Goal: Transaction & Acquisition: Purchase product/service

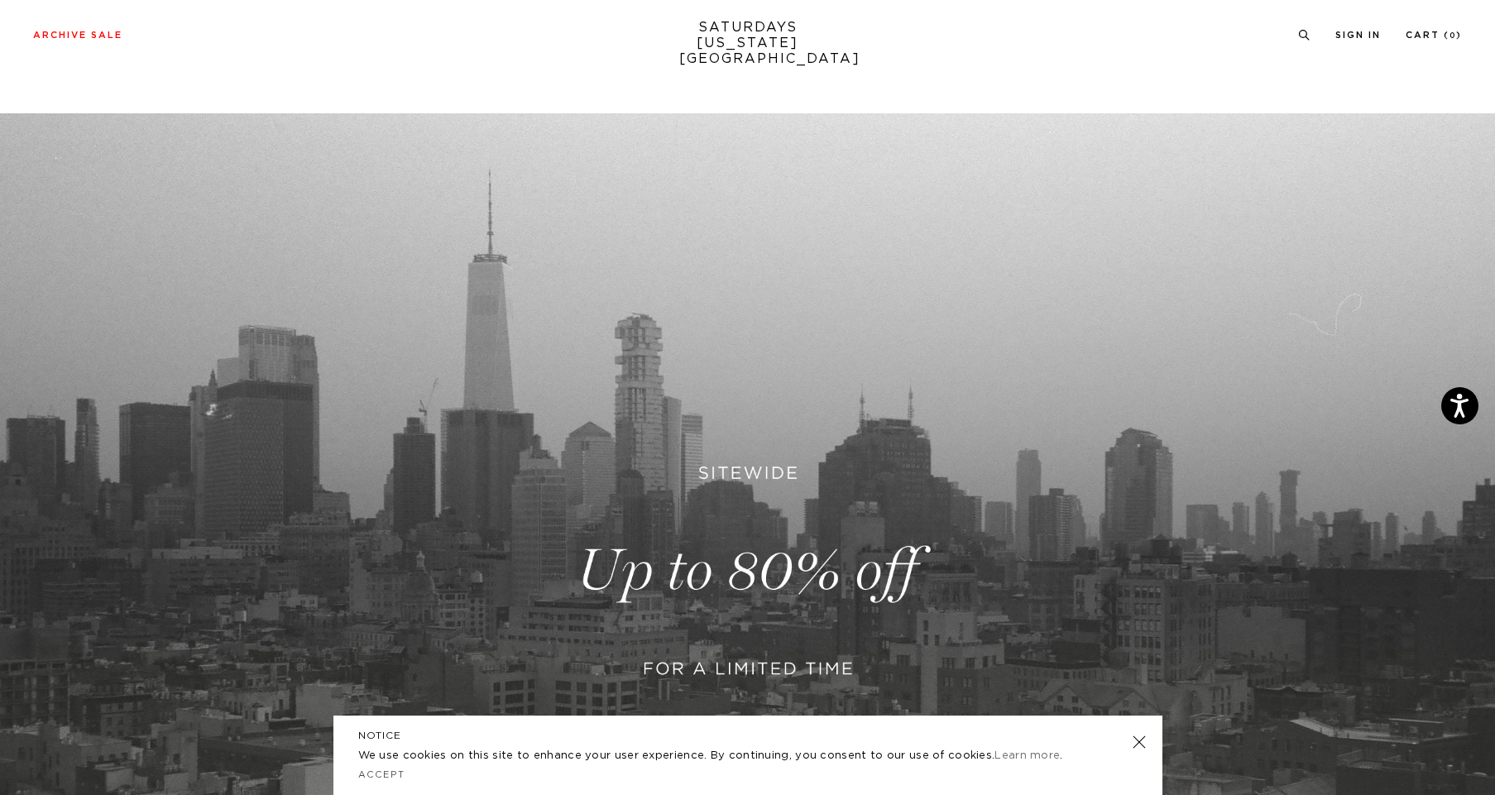
scroll to position [87, 0]
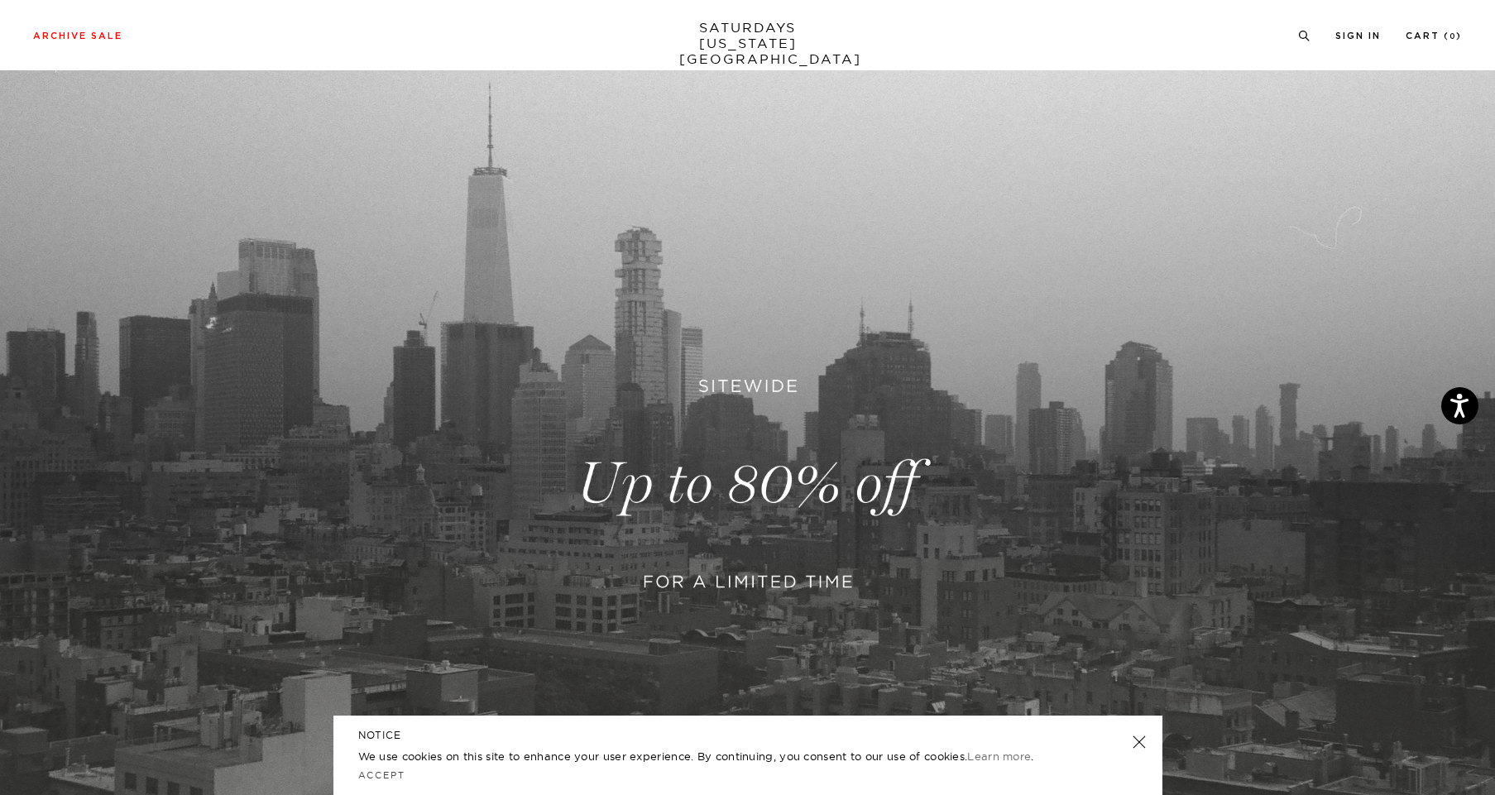
click at [1130, 738] on header "NOTICE" at bounding box center [748, 735] width 780 height 15
click at [1145, 741] on link at bounding box center [1138, 742] width 23 height 23
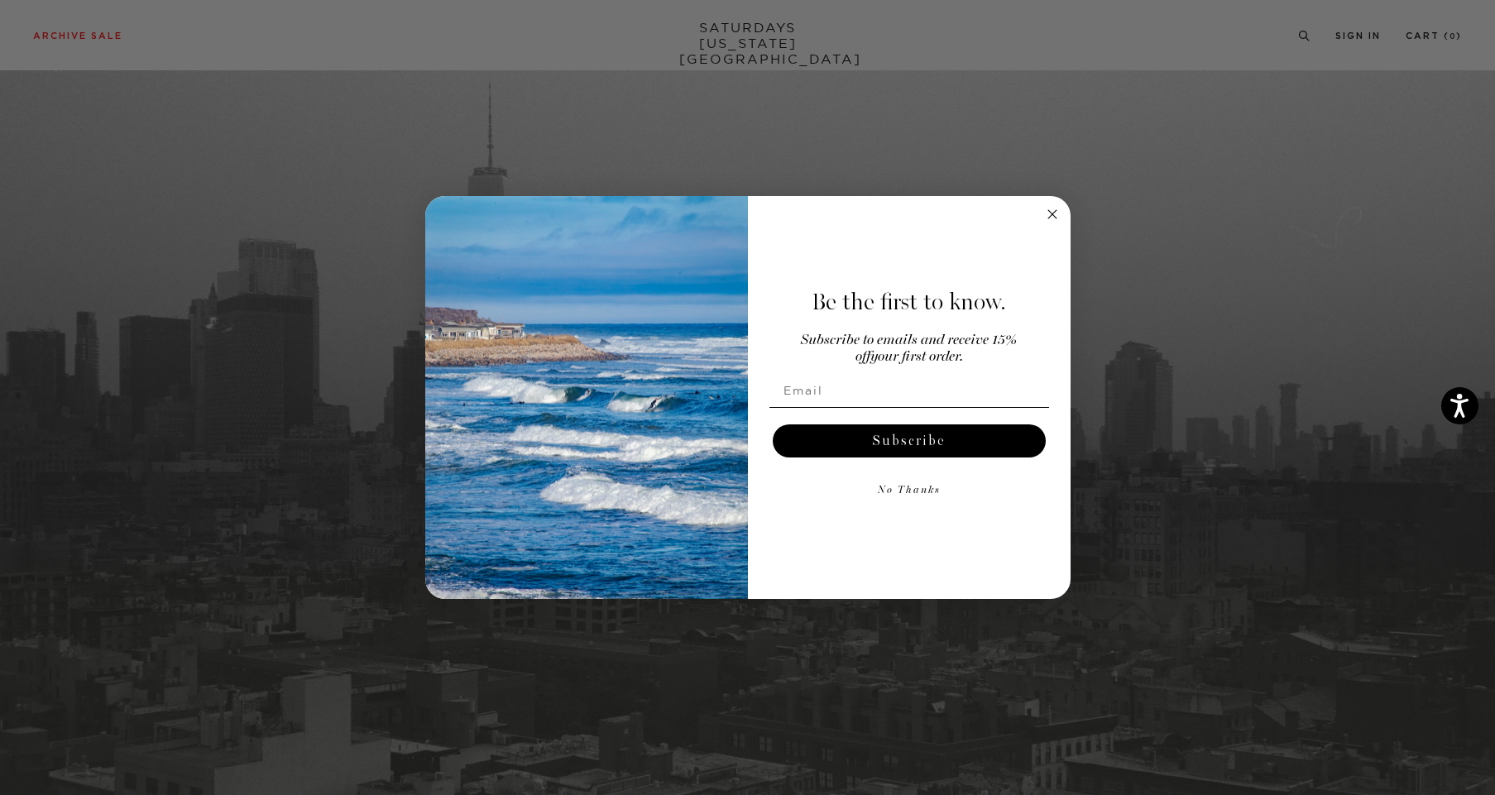
click at [1057, 208] on circle "Close dialog" at bounding box center [1052, 213] width 19 height 19
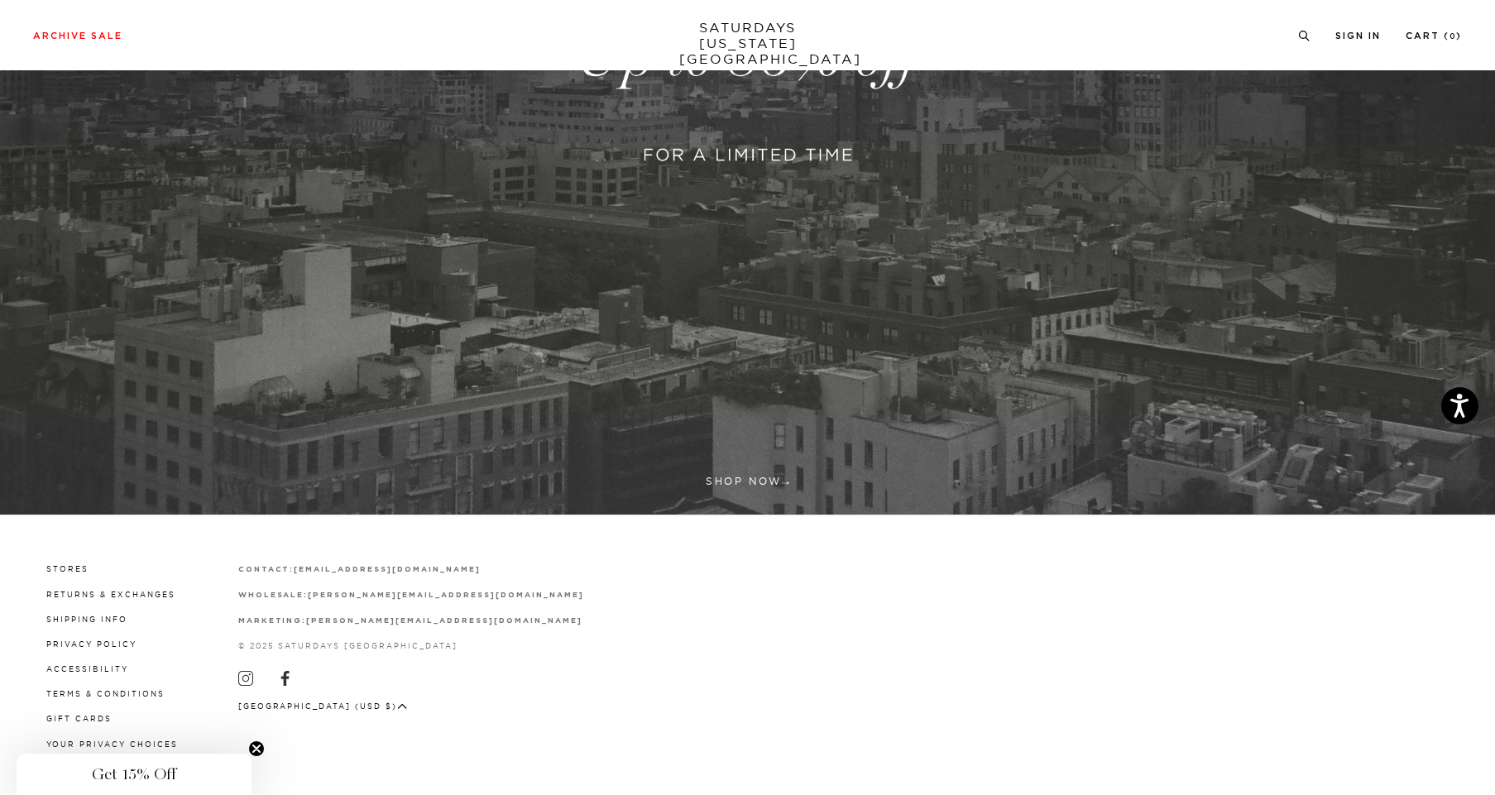
scroll to position [0, 0]
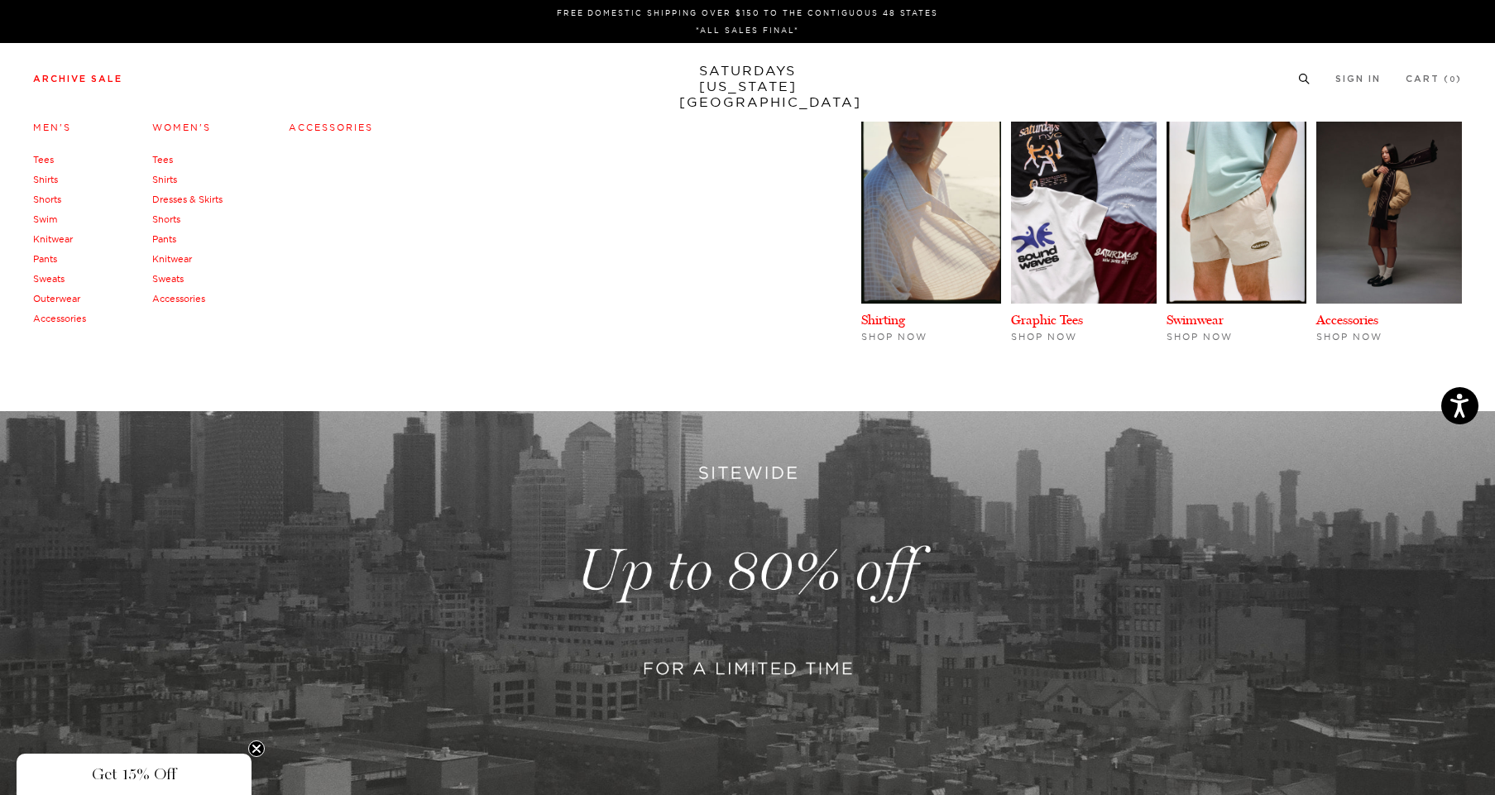
click at [180, 127] on link "Women's" at bounding box center [181, 128] width 59 height 12
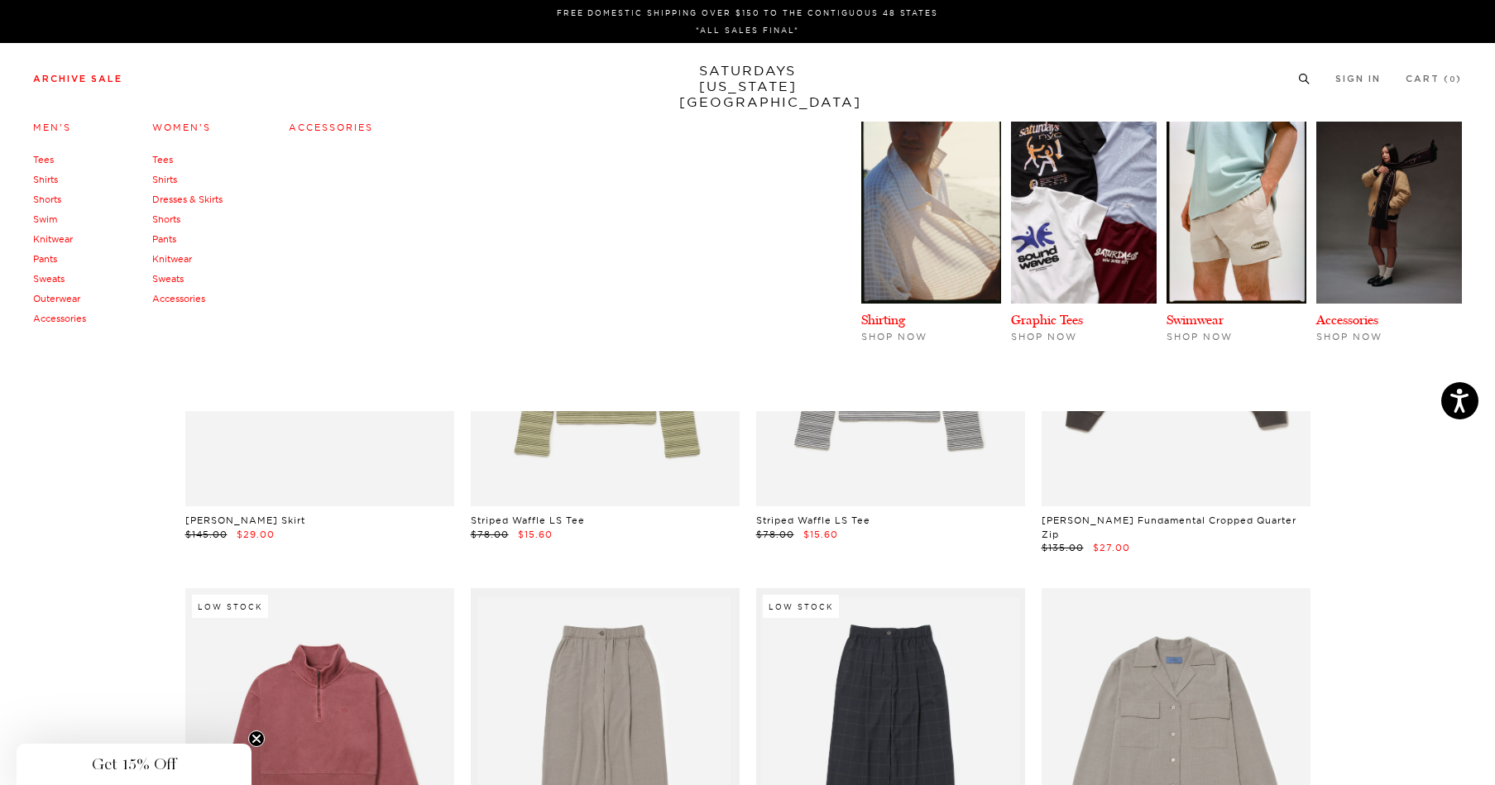
click at [177, 130] on link "Women's" at bounding box center [181, 128] width 59 height 12
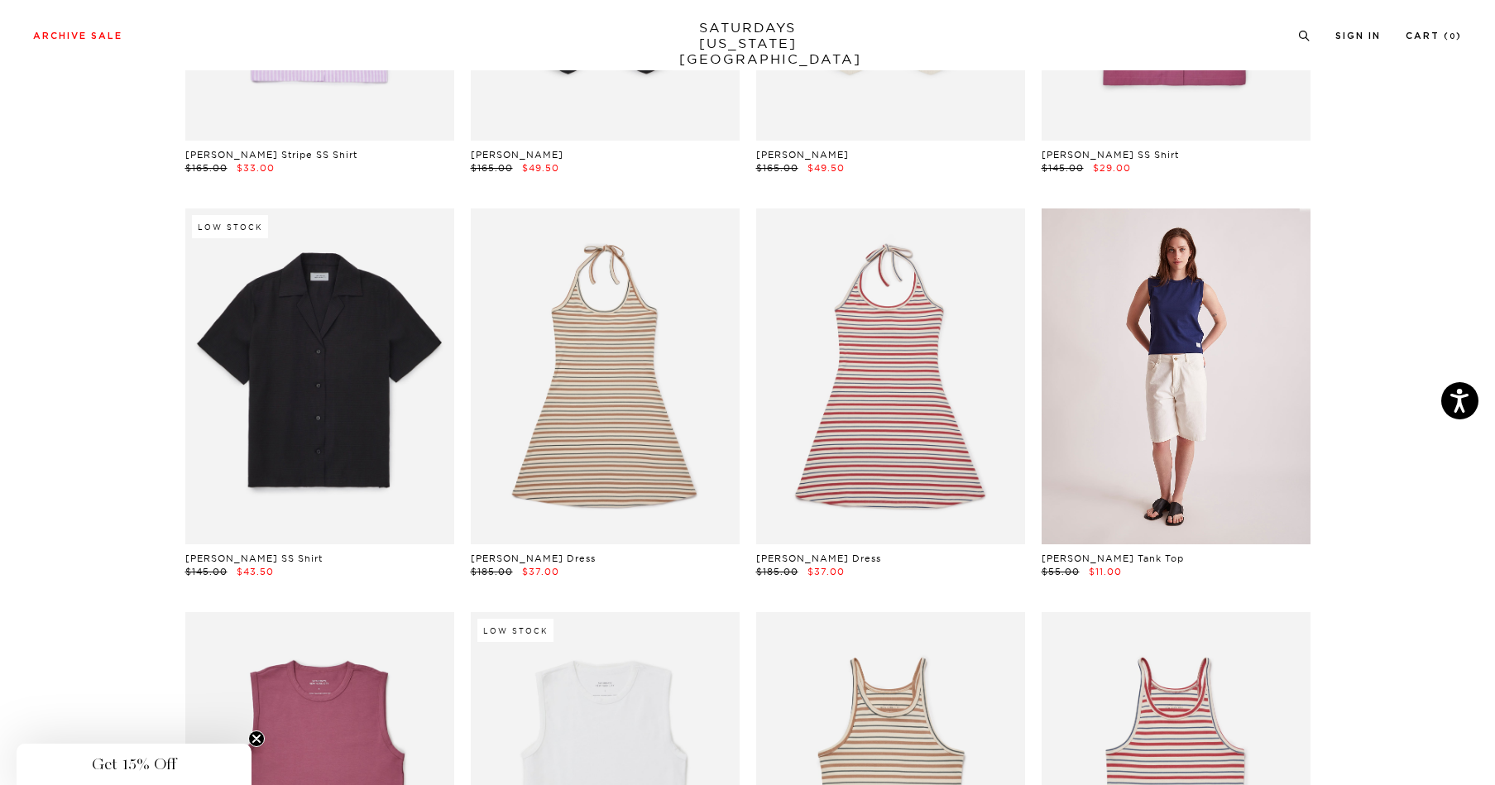
scroll to position [2407, 0]
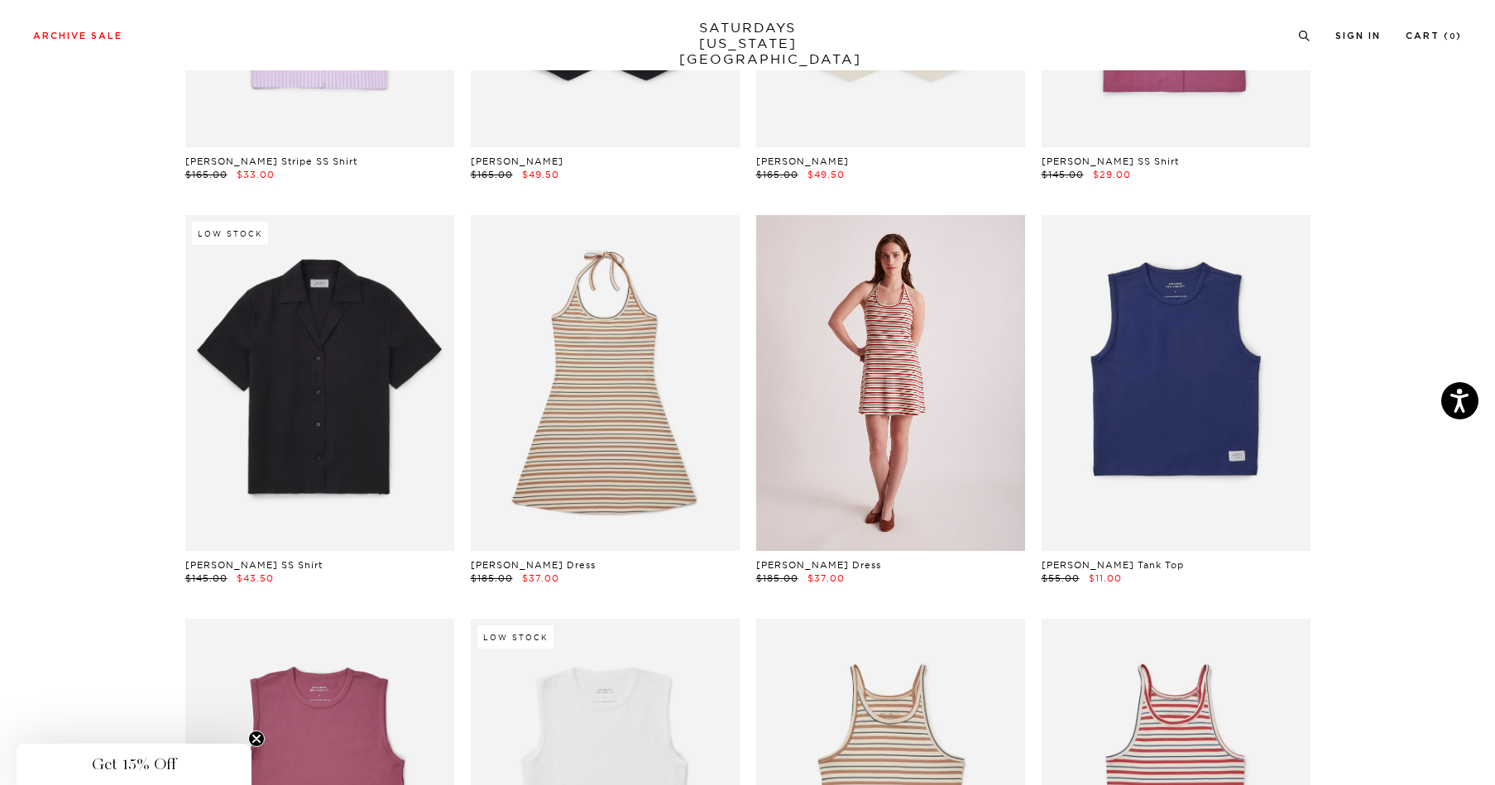
click at [890, 359] on link at bounding box center [890, 383] width 269 height 336
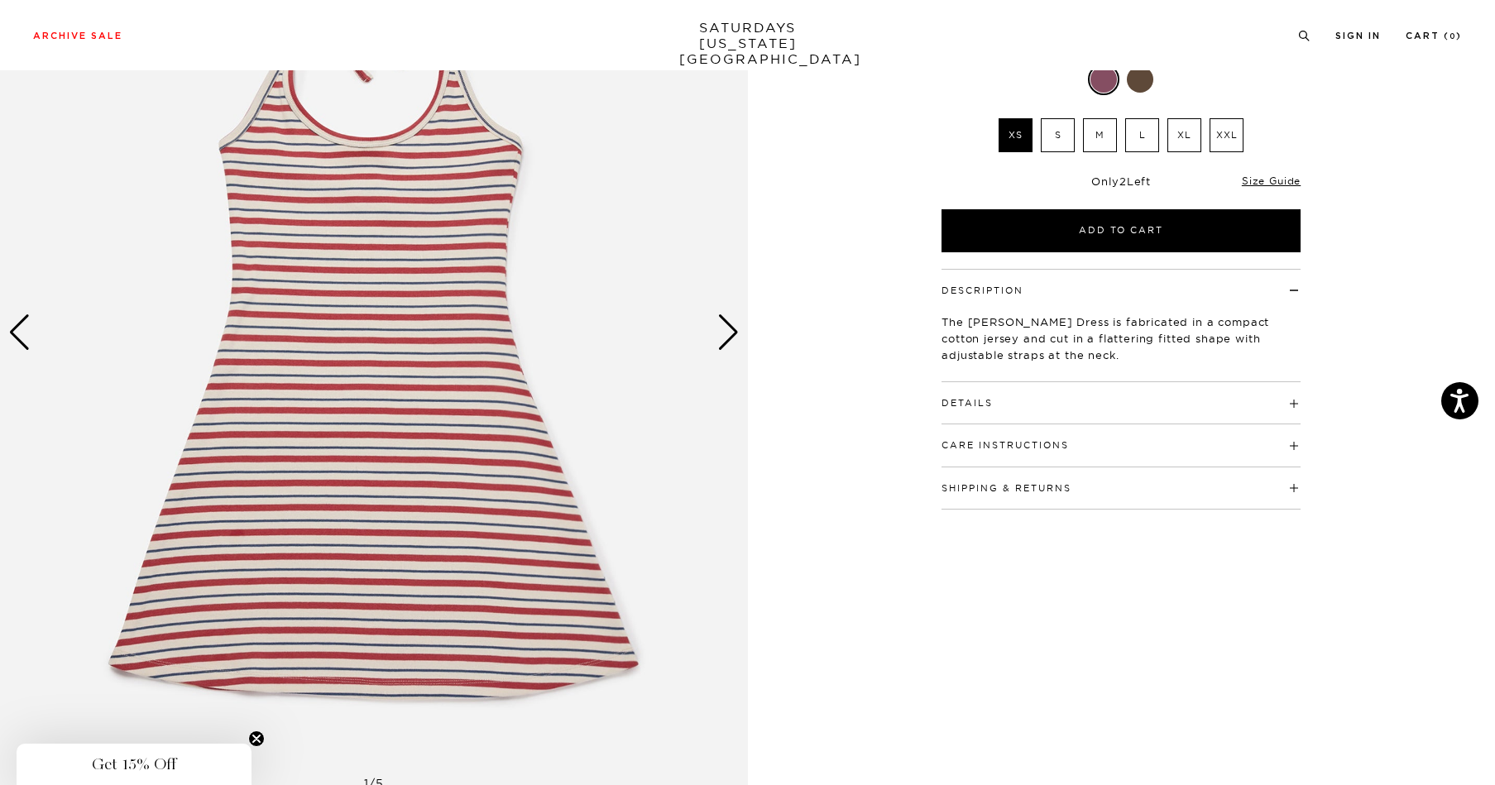
scroll to position [222, 0]
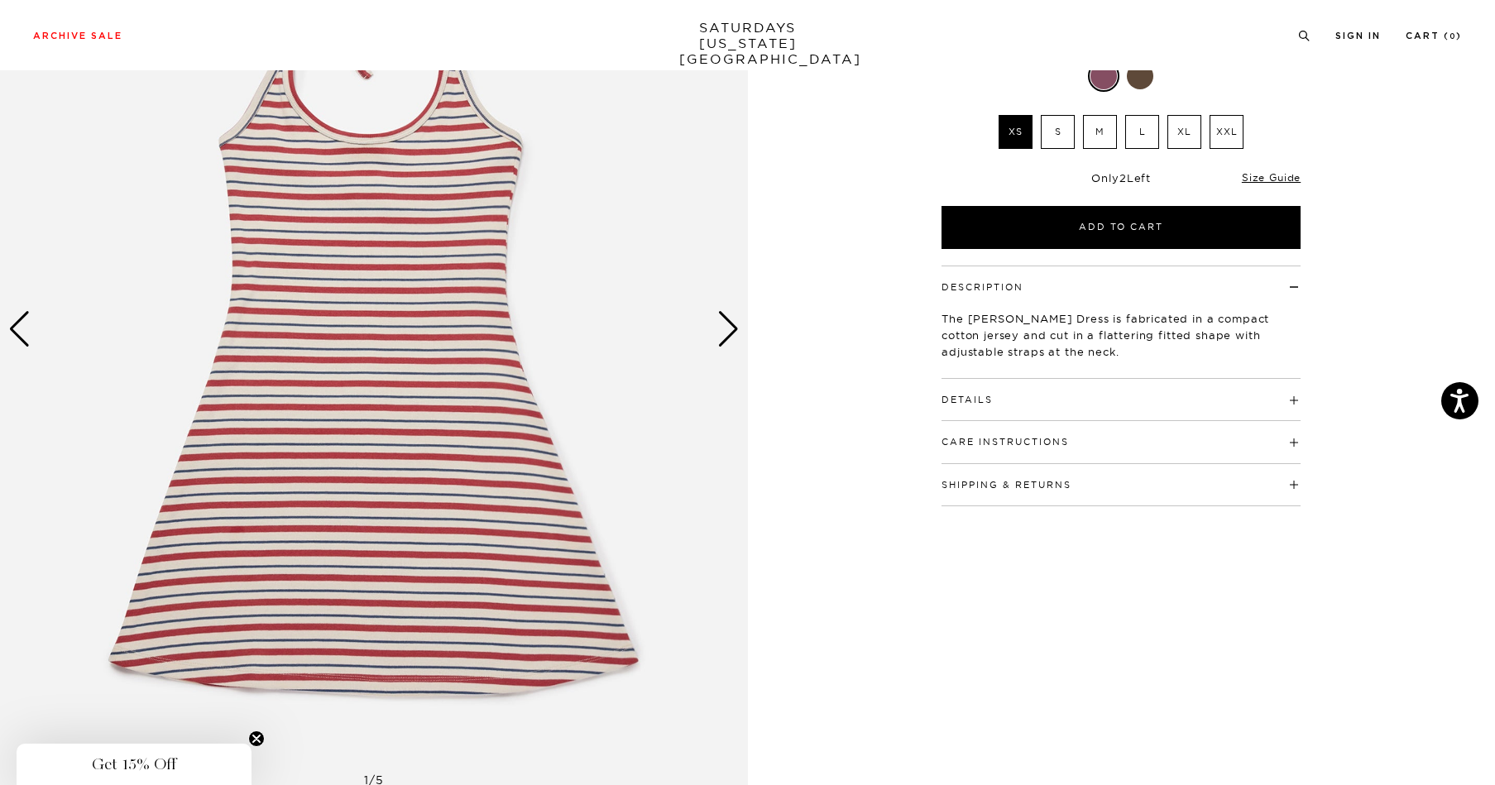
click at [706, 331] on img at bounding box center [374, 329] width 748 height 934
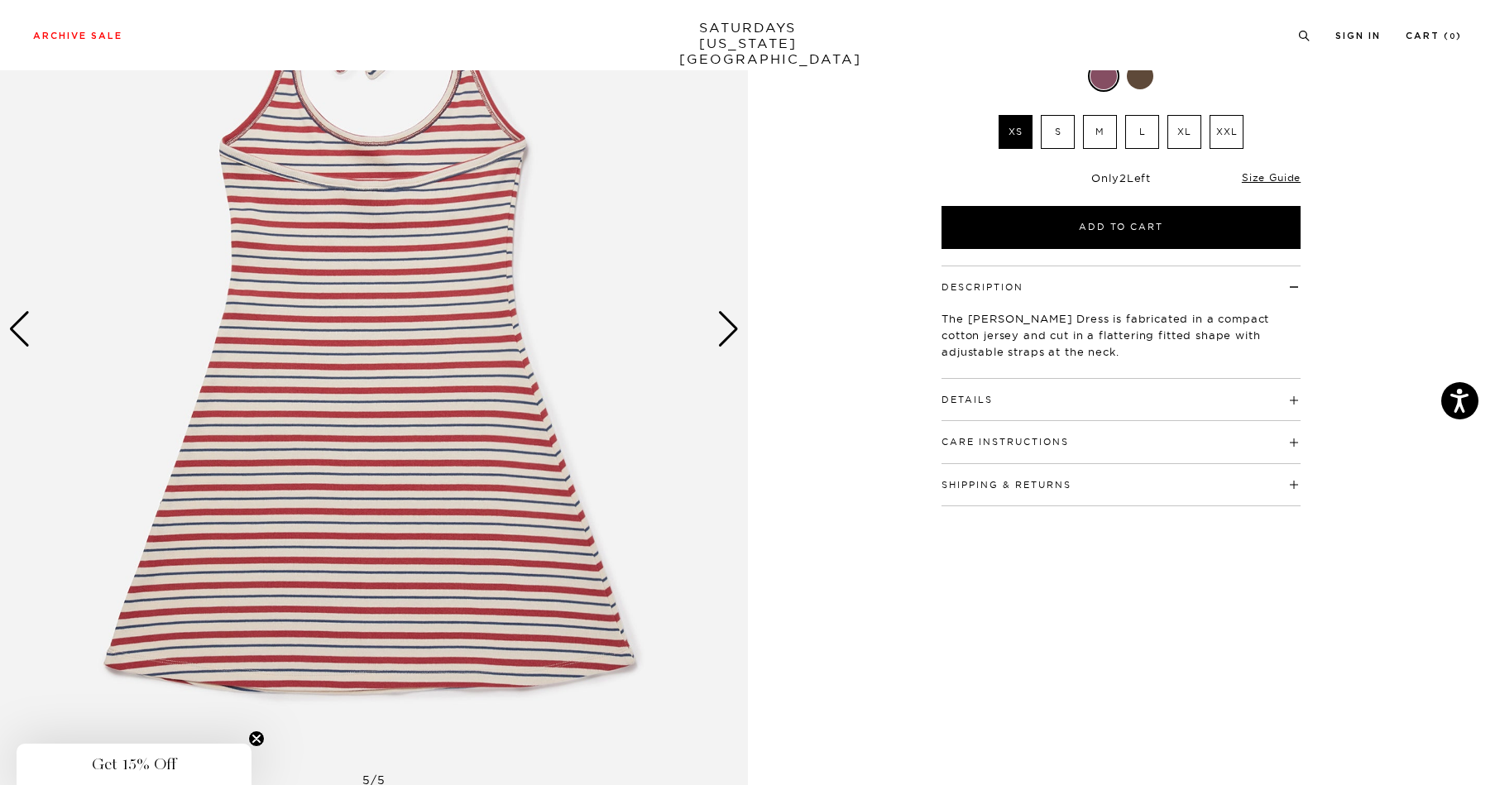
click at [731, 330] on div "Next slide" at bounding box center [728, 329] width 22 height 36
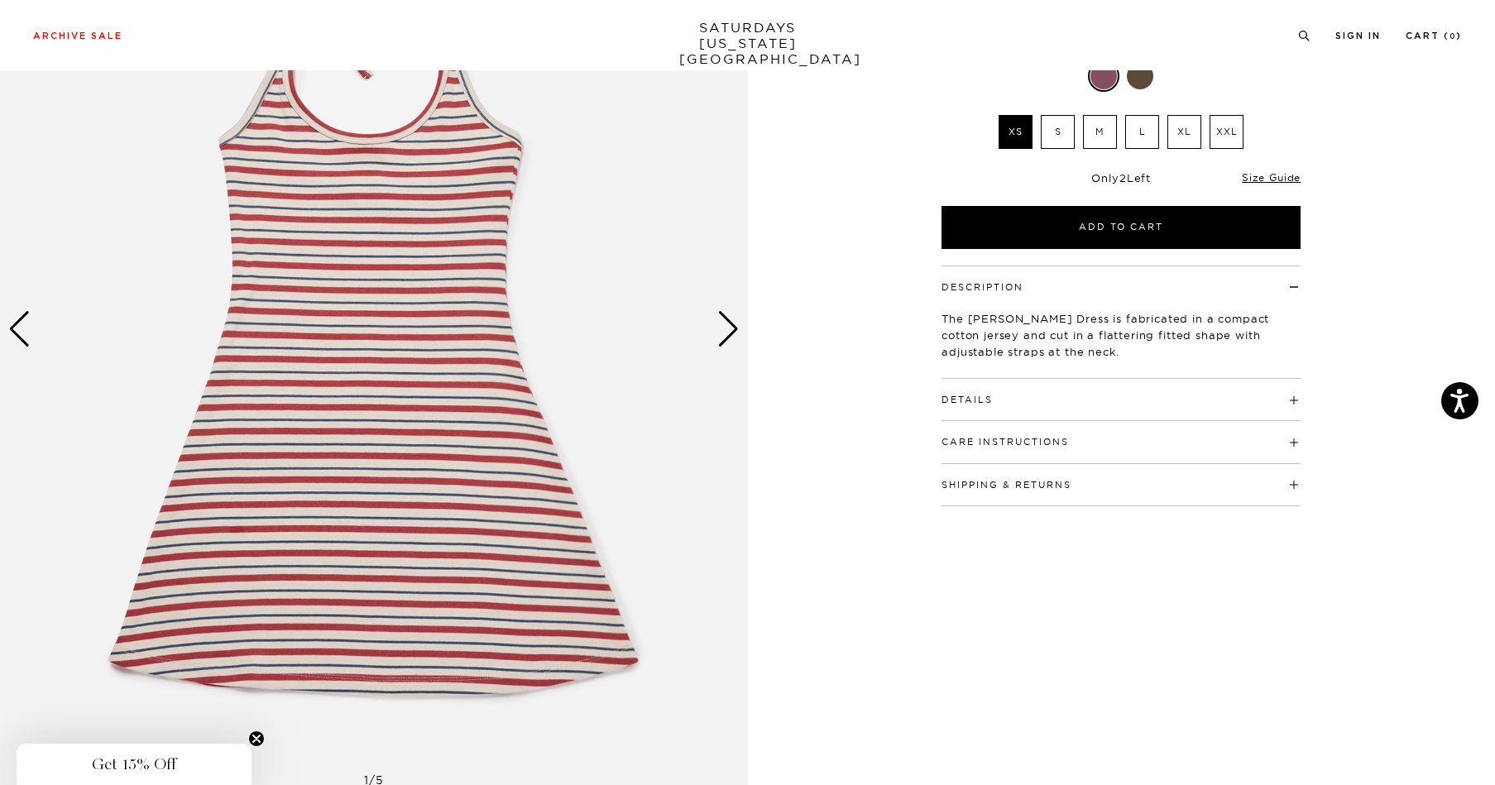
click at [731, 330] on div "Next slide" at bounding box center [728, 329] width 22 height 36
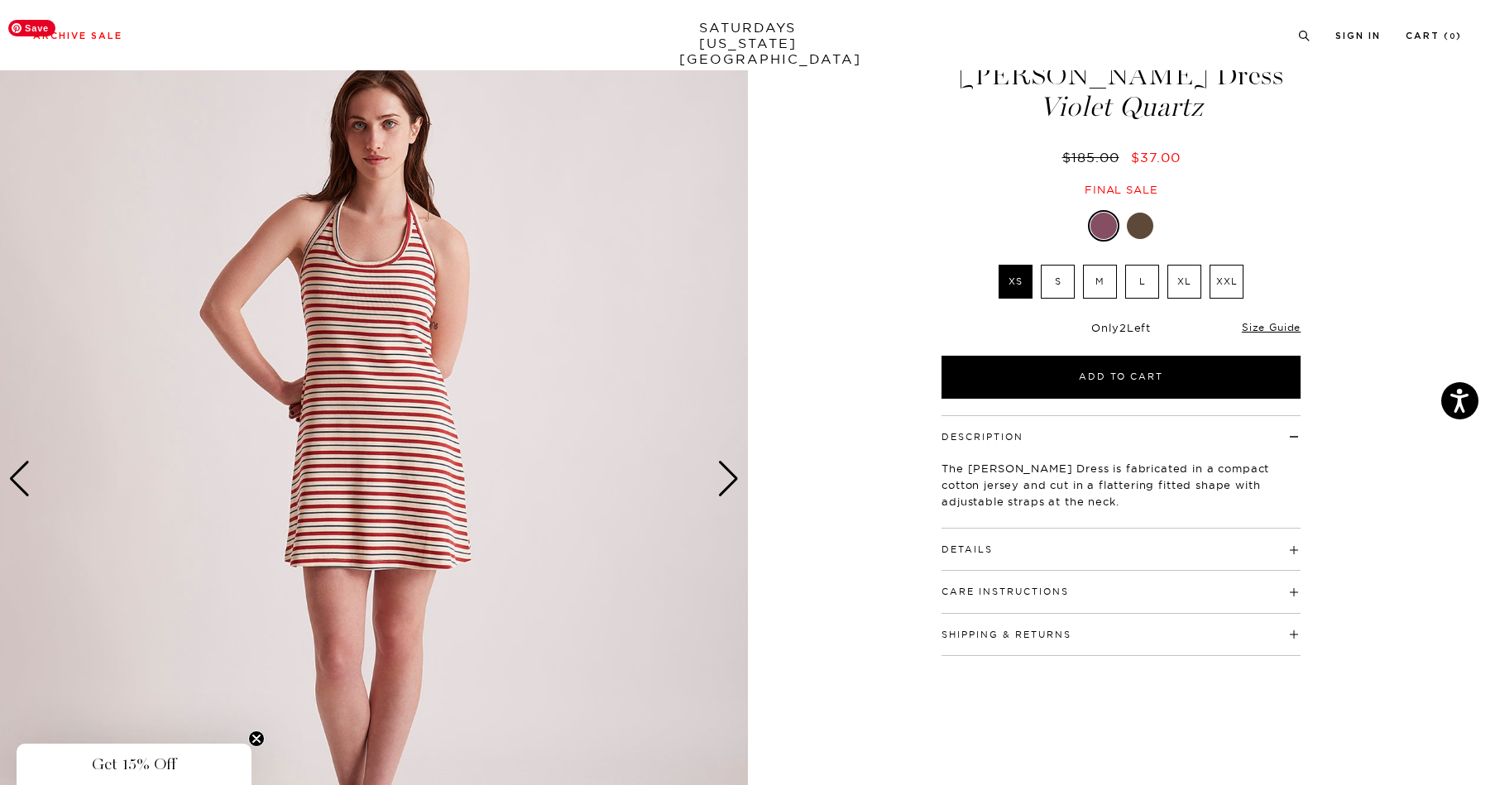
scroll to position [65, 0]
